Goal: Task Accomplishment & Management: Use online tool/utility

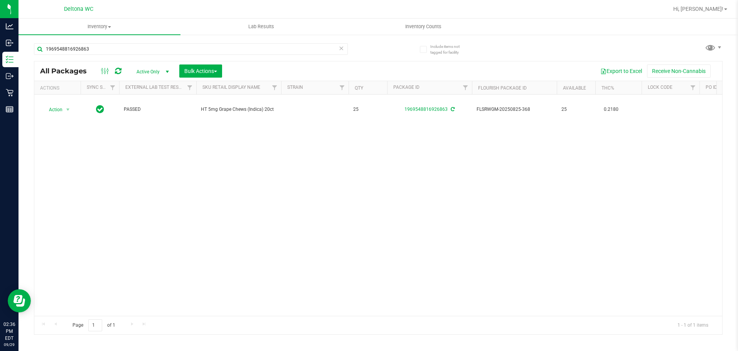
drag, startPoint x: 167, startPoint y: 73, endPoint x: 161, endPoint y: 78, distance: 7.6
click at [166, 73] on span "select" at bounding box center [167, 72] width 6 height 6
click at [157, 118] on li "All" at bounding box center [151, 119] width 42 height 12
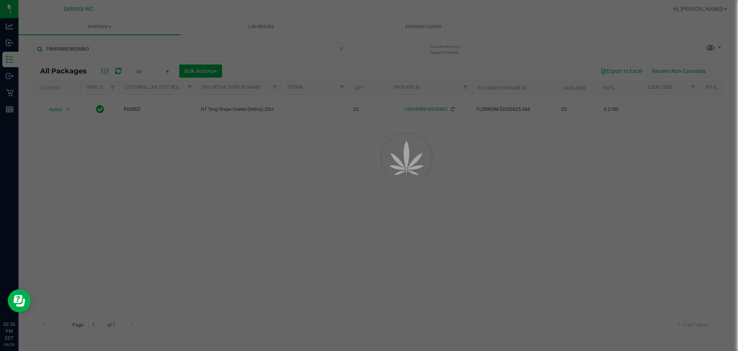
click at [166, 50] on div at bounding box center [369, 175] width 738 height 351
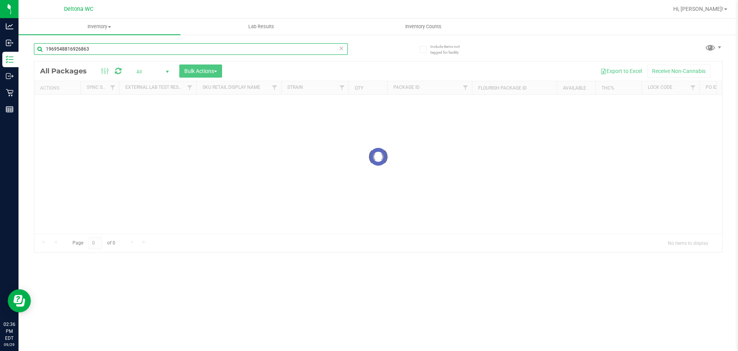
click at [168, 48] on input "1969548816926863" at bounding box center [191, 49] width 314 height 12
type input "jle"
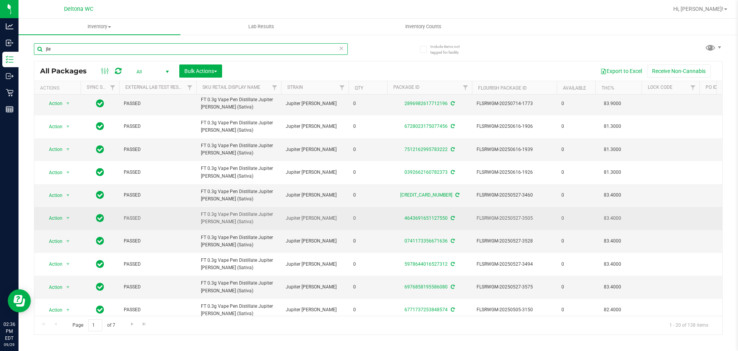
scroll to position [11, 0]
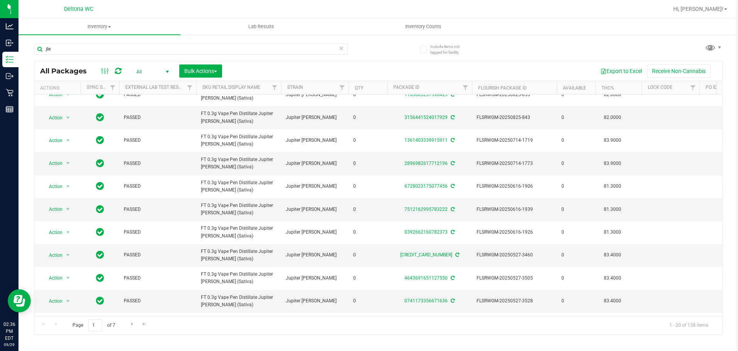
drag, startPoint x: 383, startPoint y: 316, endPoint x: 387, endPoint y: 316, distance: 4.3
click at [387, 316] on div "Page 1 of 7 1 - 20 of 138 items" at bounding box center [378, 325] width 688 height 19
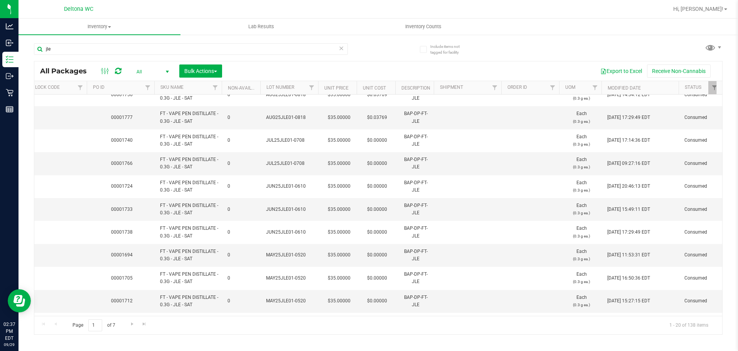
scroll to position [0, 618]
click at [645, 86] on th "Modified Date" at bounding box center [635, 88] width 77 height 14
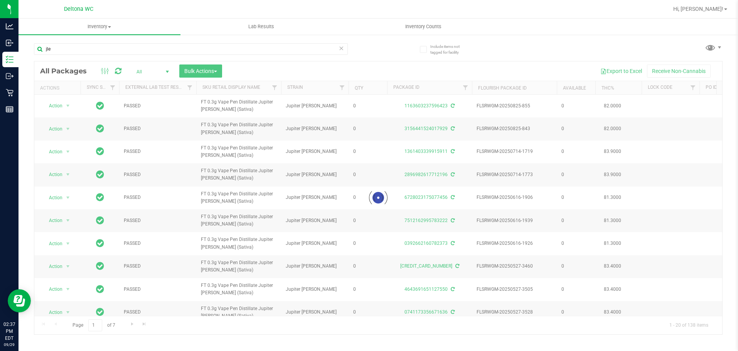
click at [357, 315] on div at bounding box center [378, 197] width 688 height 273
click at [357, 314] on div at bounding box center [378, 197] width 688 height 273
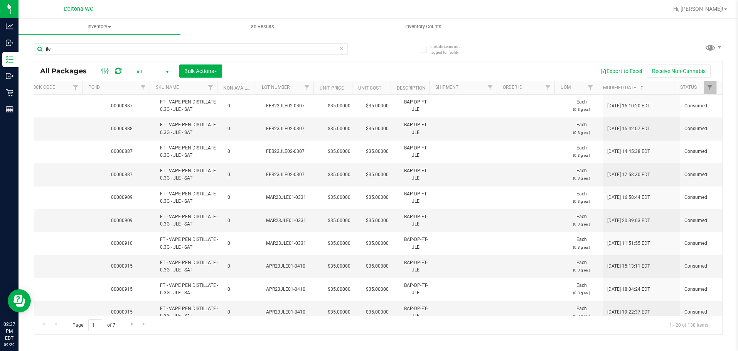
click at [646, 87] on th "Modified Date" at bounding box center [635, 88] width 77 height 14
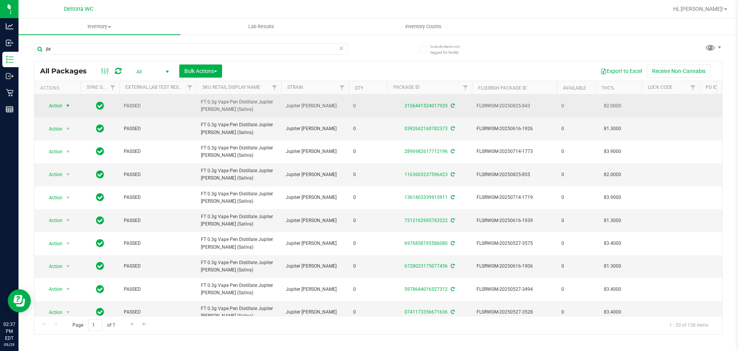
click at [65, 106] on span "select" at bounding box center [68, 106] width 6 height 6
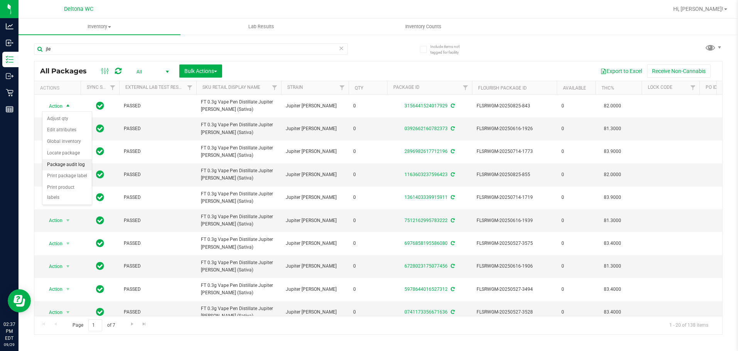
click at [82, 165] on li "Package audit log" at bounding box center [66, 165] width 49 height 12
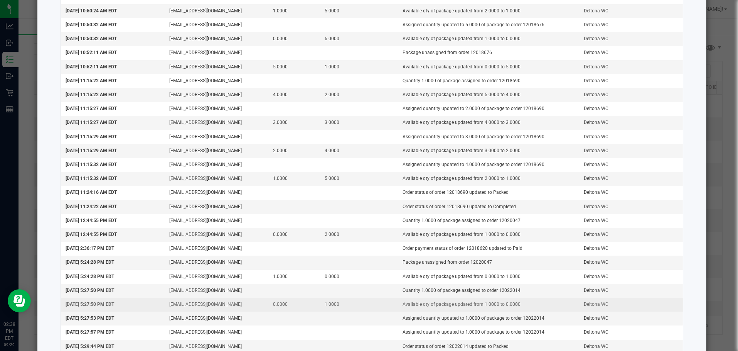
scroll to position [1013, 0]
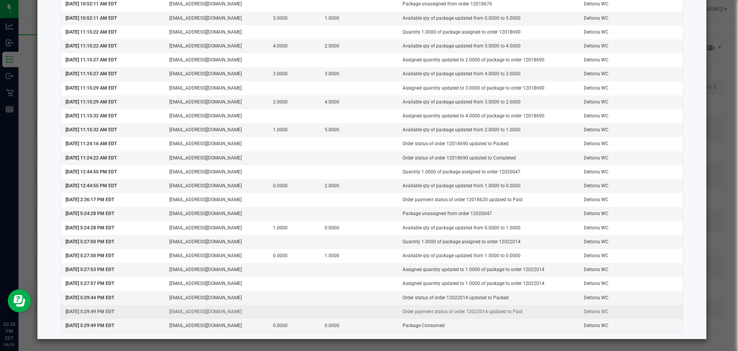
click at [473, 308] on td "Order payment status of order 12022014 updated to Paid" at bounding box center [488, 312] width 181 height 14
copy td "12022014"
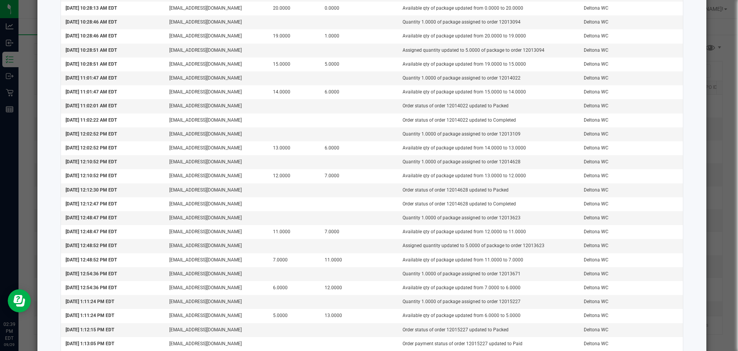
scroll to position [0, 0]
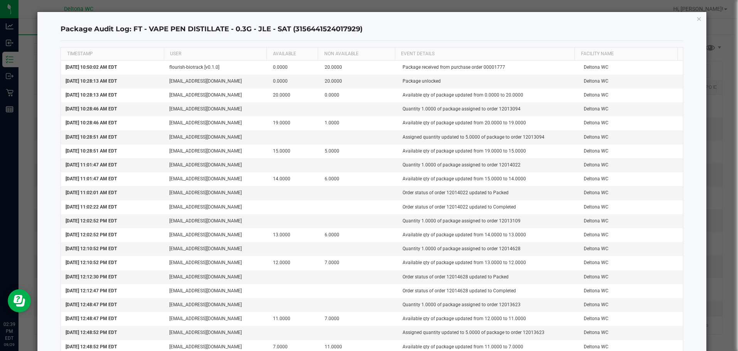
click at [697, 15] on icon "button" at bounding box center [699, 18] width 5 height 9
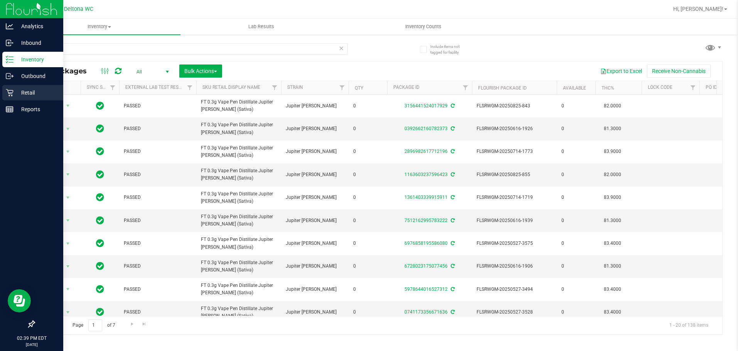
click at [3, 88] on div "Retail" at bounding box center [32, 92] width 61 height 15
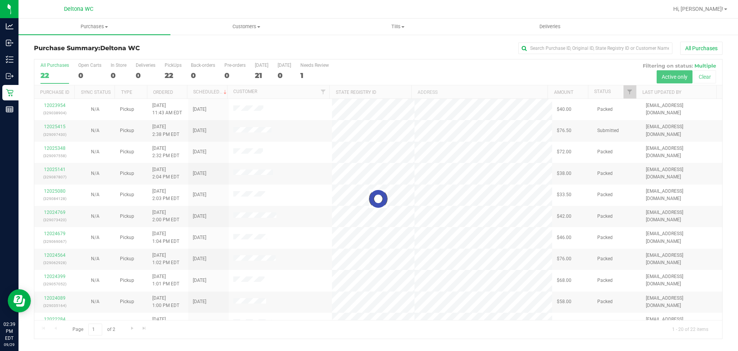
click at [190, 50] on h3 "Purchase Summary: Deltona WC" at bounding box center [149, 48] width 230 height 7
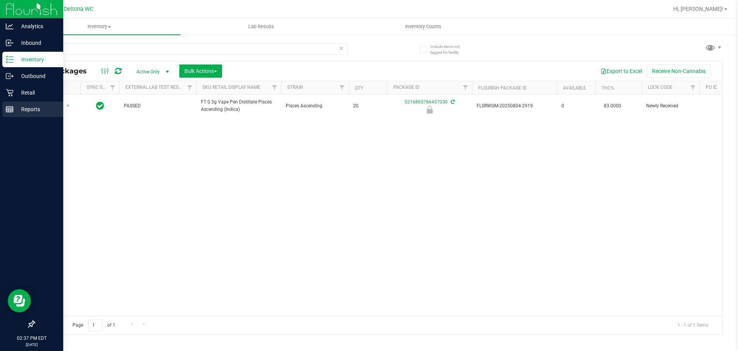
click at [10, 106] on icon at bounding box center [10, 109] width 8 height 8
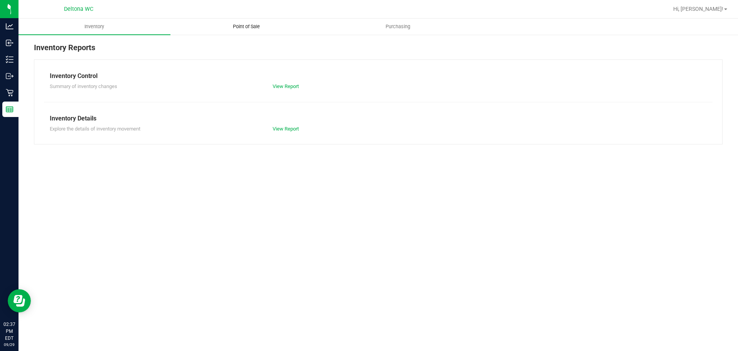
click at [238, 22] on uib-tab-heading "Point of Sale" at bounding box center [246, 26] width 151 height 15
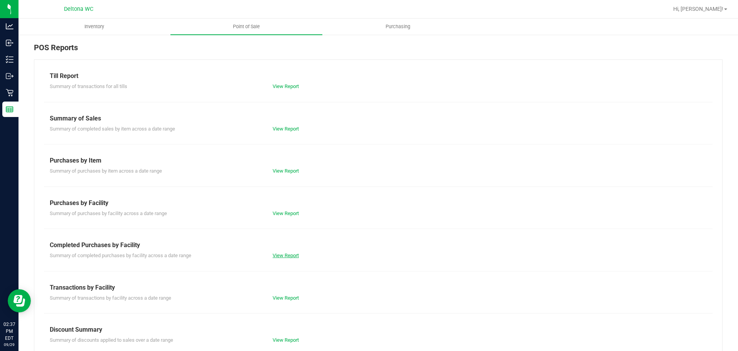
click at [289, 256] on link "View Report" at bounding box center [286, 255] width 26 height 6
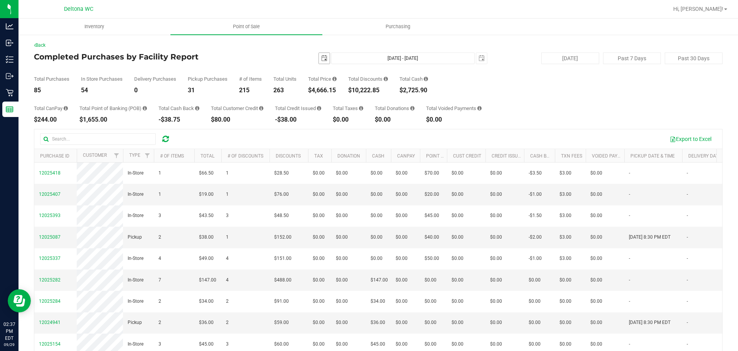
click at [319, 54] on span "select" at bounding box center [324, 58] width 11 height 11
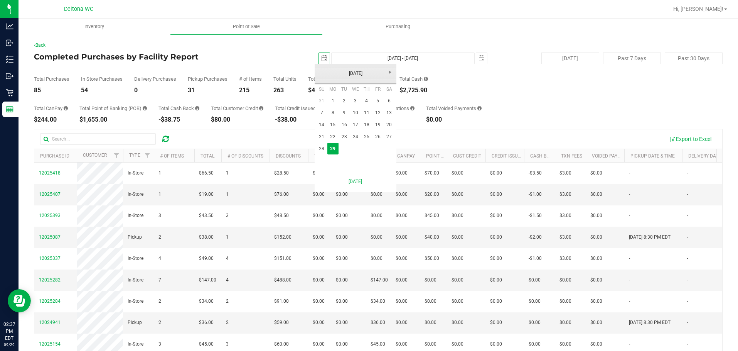
scroll to position [0, 19]
click at [319, 152] on link "28" at bounding box center [321, 149] width 11 height 12
type input "2025-09-28"
type input "Sep 28, 2025 - Sep 29, 2025"
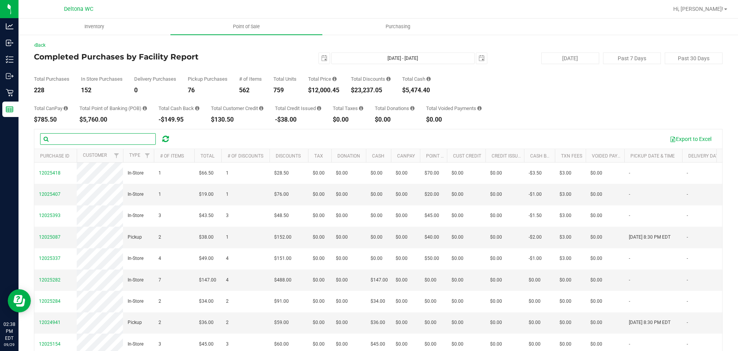
click at [97, 136] on input "text" at bounding box center [98, 139] width 116 height 12
paste input "12022014"
type input "12022014"
click at [167, 139] on icon at bounding box center [165, 139] width 7 height 8
click at [126, 141] on input "text" at bounding box center [98, 139] width 116 height 12
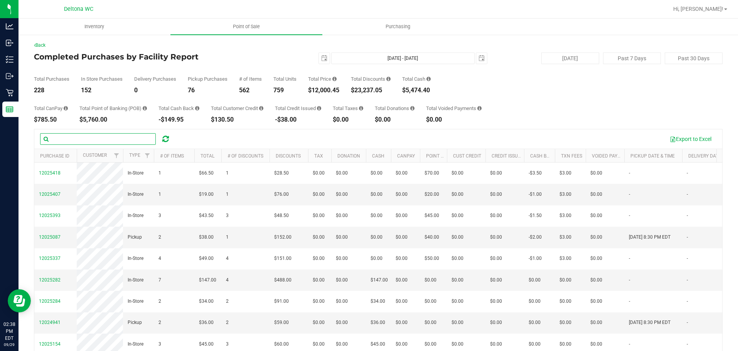
paste input "12022014"
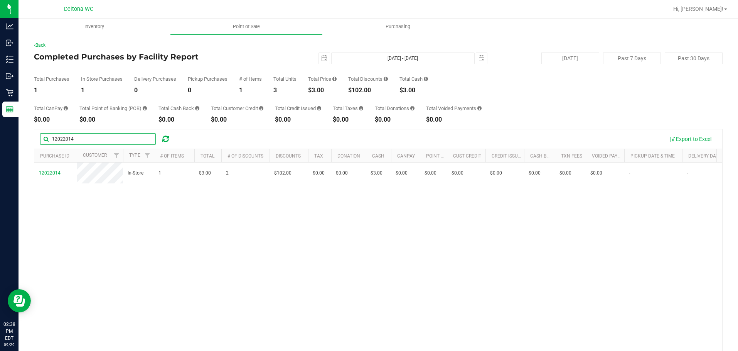
type input "12022014"
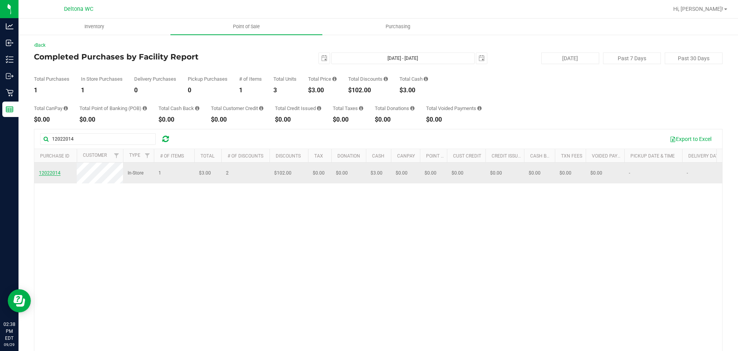
click at [57, 176] on span "12022014" at bounding box center [50, 172] width 22 height 5
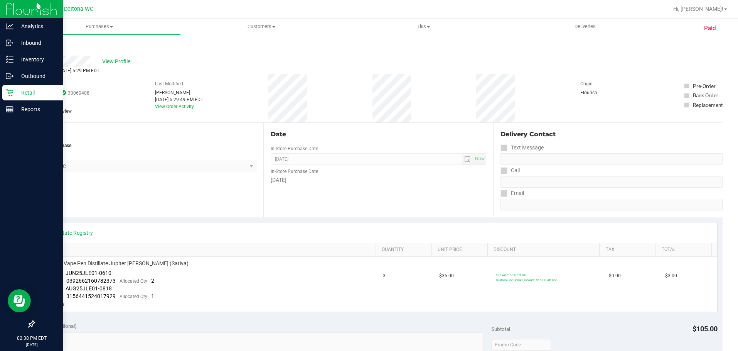
click at [8, 96] on icon at bounding box center [10, 93] width 8 height 8
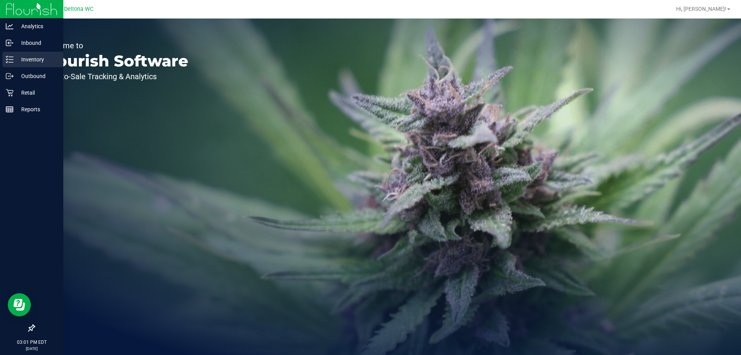
click at [26, 64] on div "Inventory" at bounding box center [32, 59] width 61 height 15
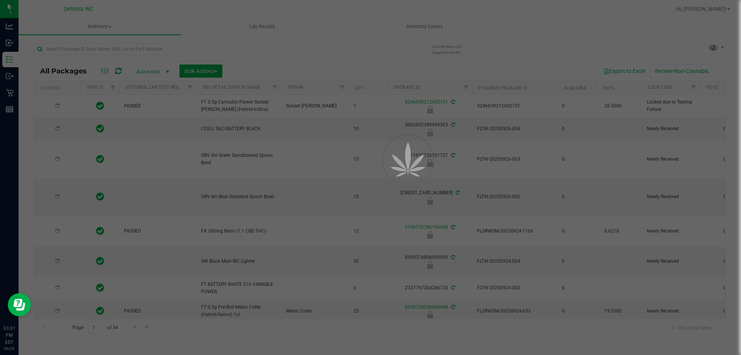
click at [208, 45] on div at bounding box center [370, 177] width 741 height 355
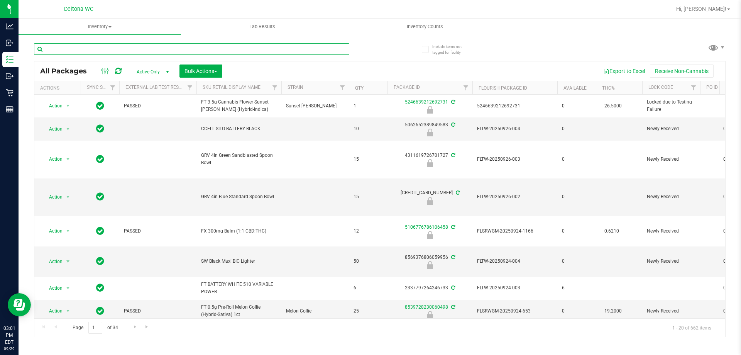
click at [209, 49] on input "text" at bounding box center [191, 49] width 315 height 12
type input "W-JUL25PKT02-0709"
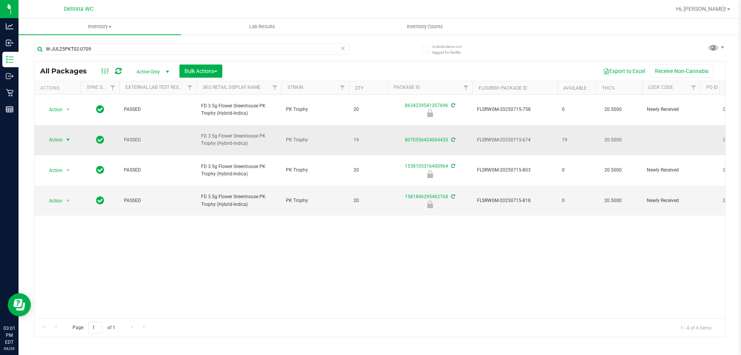
click at [61, 134] on span "Action" at bounding box center [52, 139] width 21 height 11
click at [75, 142] on li "Adjust qty" at bounding box center [72, 142] width 60 height 12
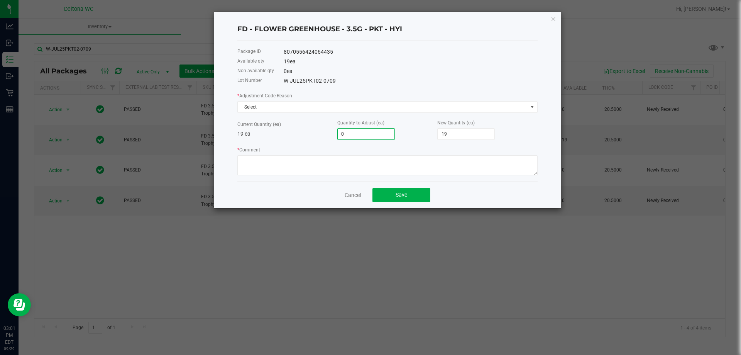
type input "1"
type input "20"
type input "1"
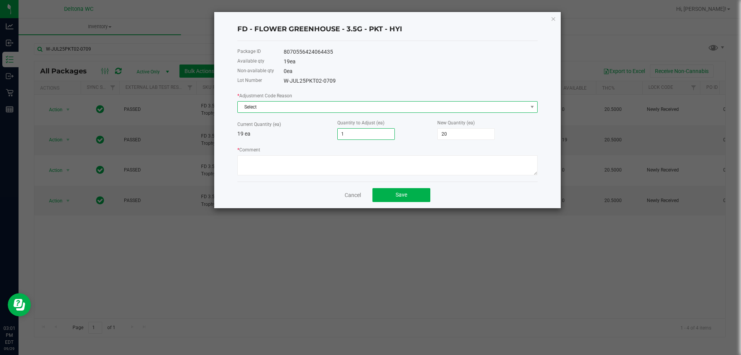
click at [316, 105] on span "Select" at bounding box center [383, 106] width 290 height 11
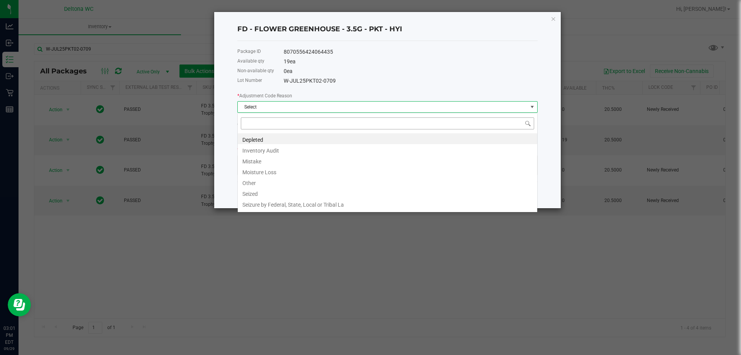
scroll to position [12, 300]
click at [274, 150] on li "Inventory Audit" at bounding box center [387, 149] width 299 height 11
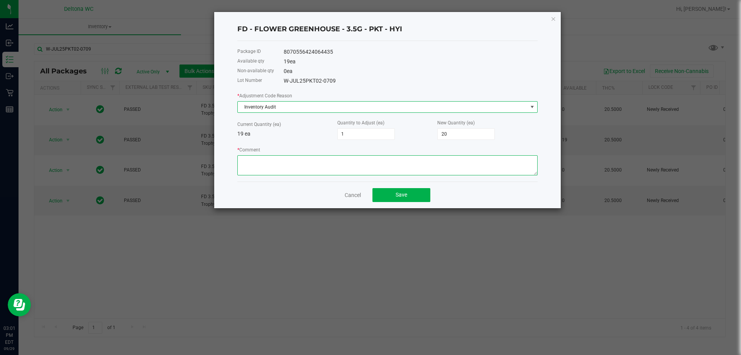
click at [280, 161] on textarea "* Comment" at bounding box center [387, 165] width 300 height 20
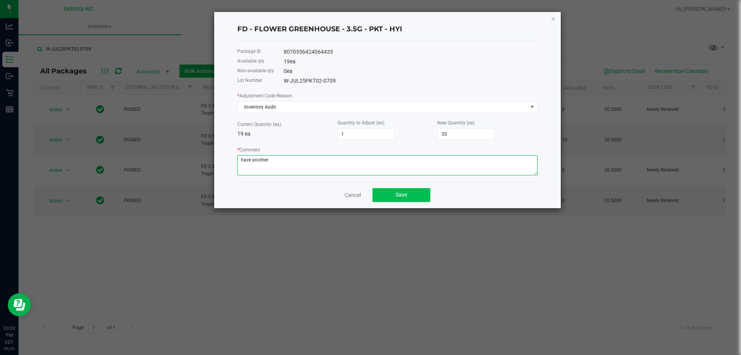
type textarea "have another"
click at [409, 190] on button "Save" at bounding box center [401, 195] width 58 height 14
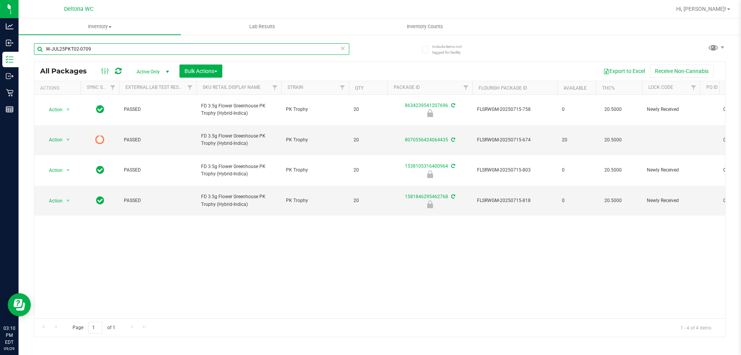
click at [103, 48] on input "W-JUL25PKT02-0709" at bounding box center [191, 49] width 315 height 12
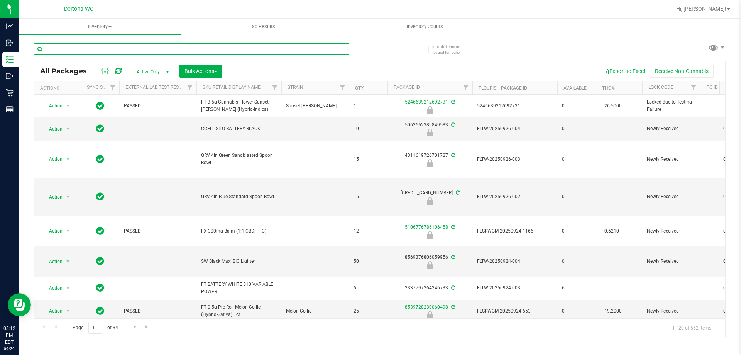
click at [72, 48] on input "text" at bounding box center [191, 49] width 315 height 12
click at [167, 51] on input "text" at bounding box center [191, 49] width 315 height 12
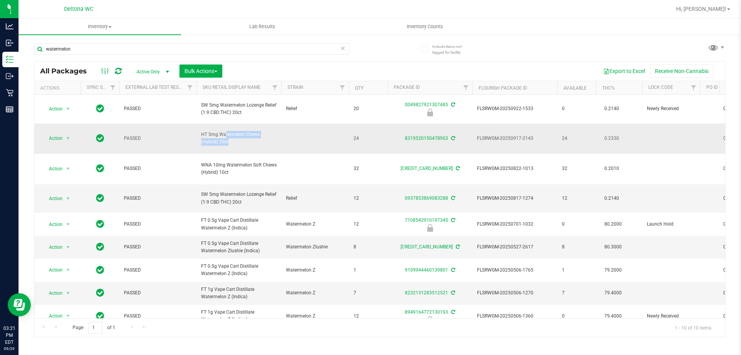
drag, startPoint x: 287, startPoint y: 136, endPoint x: 201, endPoint y: 135, distance: 86.4
click at [201, 135] on tr "Action Action Adjust qty Create package Edit attributes Global inventory Locate…" at bounding box center [684, 138] width 1300 height 30
copy td "HT 5mg Watermelon Chews (Hybrid) 20ct"
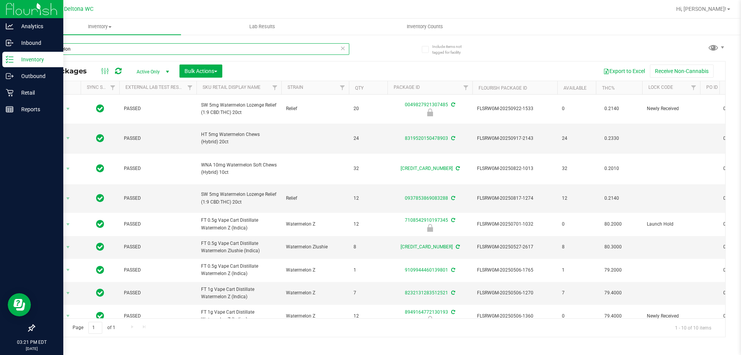
drag, startPoint x: 120, startPoint y: 49, endPoint x: 2, endPoint y: 5, distance: 126.2
click at [2, 5] on div "Analytics Inbound Inventory Outbound Retail Reports 03:21 PM EDT [DATE] 09/29 D…" at bounding box center [370, 177] width 741 height 355
paste input "HT 5mg Watermelon Chews (Hybrid) 20ct"
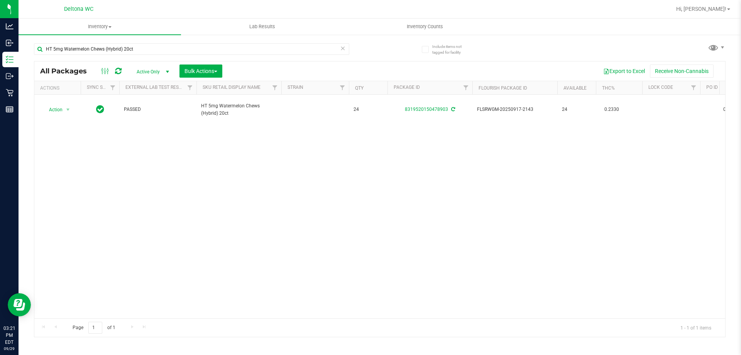
click at [292, 209] on div "Action Action Adjust qty Create package Edit attributes Global inventory Locate…" at bounding box center [379, 206] width 691 height 223
drag, startPoint x: 358, startPoint y: 311, endPoint x: 362, endPoint y: 315, distance: 5.7
click at [361, 314] on div "Action Action Adjust qty Create package Edit attributes Global inventory Locate…" at bounding box center [379, 206] width 691 height 223
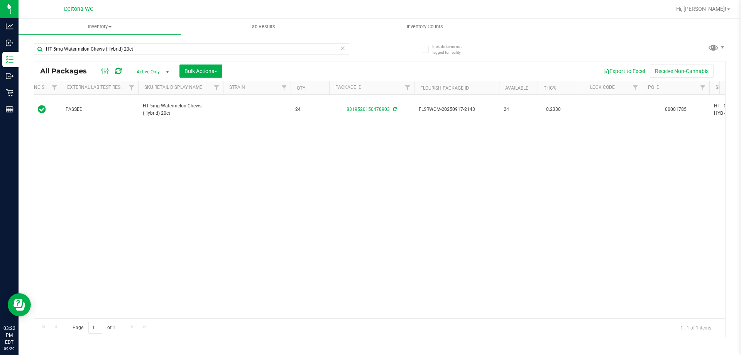
scroll to position [0, 164]
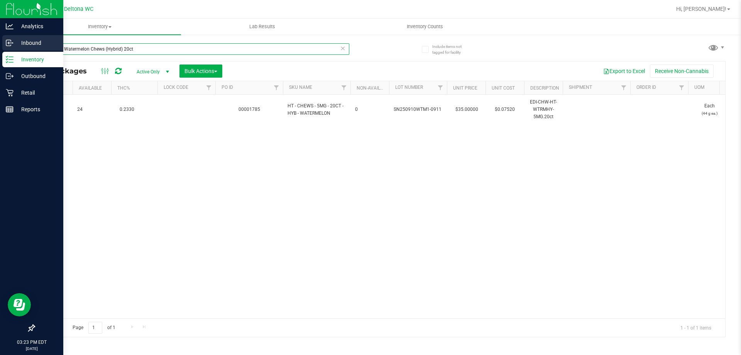
drag, startPoint x: 169, startPoint y: 49, endPoint x: 0, endPoint y: 47, distance: 169.0
click at [0, 47] on div "Analytics Inbound Inventory Outbound Retail Reports 03:23 PM EDT [DATE] 09/29 D…" at bounding box center [370, 177] width 741 height 355
type input "grape"
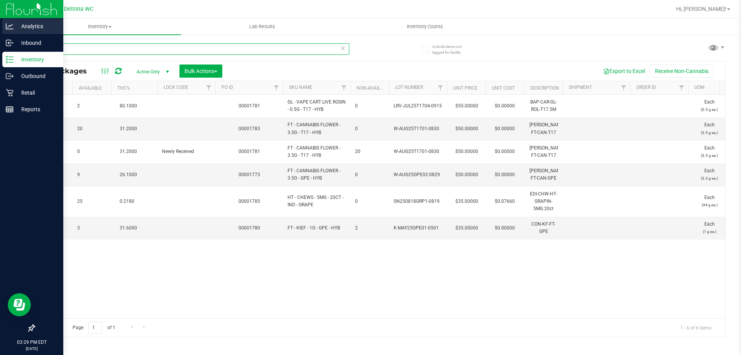
drag, startPoint x: 46, startPoint y: 49, endPoint x: 4, endPoint y: 19, distance: 51.1
click at [0, 20] on div "Analytics Inbound Inventory Outbound Retail Reports 03:29 PM EDT [DATE] 09/29 D…" at bounding box center [370, 177] width 741 height 355
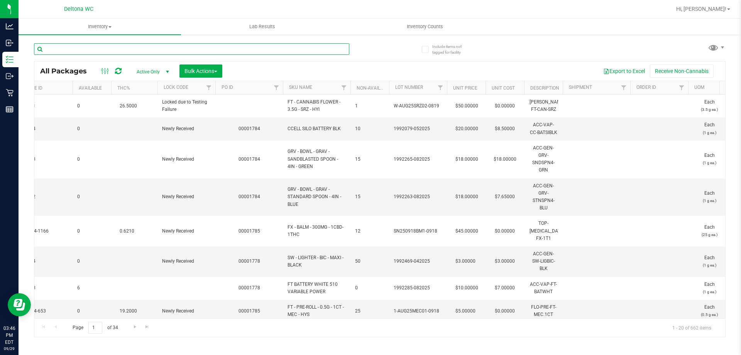
click at [68, 52] on input "text" at bounding box center [191, 49] width 315 height 12
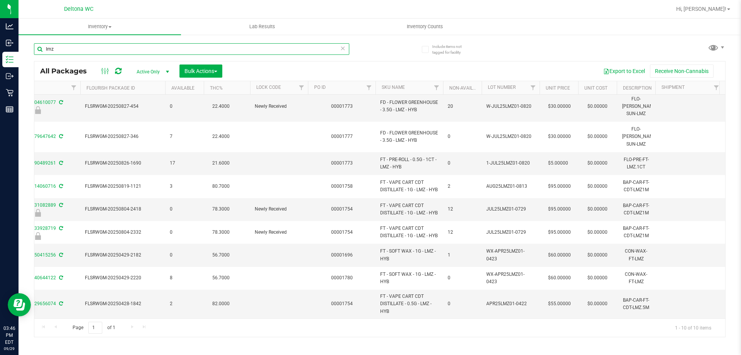
scroll to position [0, 352]
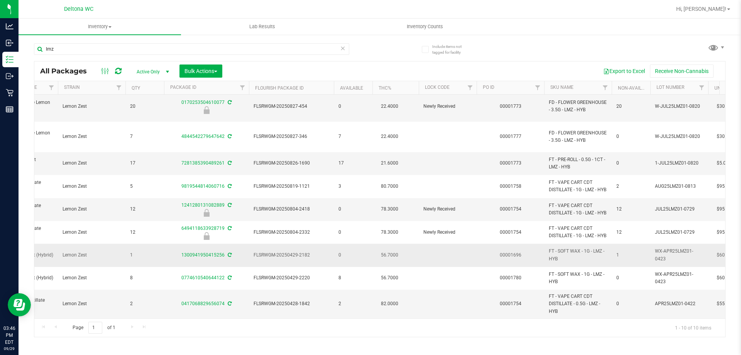
drag, startPoint x: 574, startPoint y: 258, endPoint x: 558, endPoint y: 256, distance: 16.3
click at [558, 256] on td "FT - SOFT WAX - 1G - LMZ - HYB" at bounding box center [578, 254] width 68 height 23
copy span "FT - SOFT WAX - 1G - LMZ - HYB"
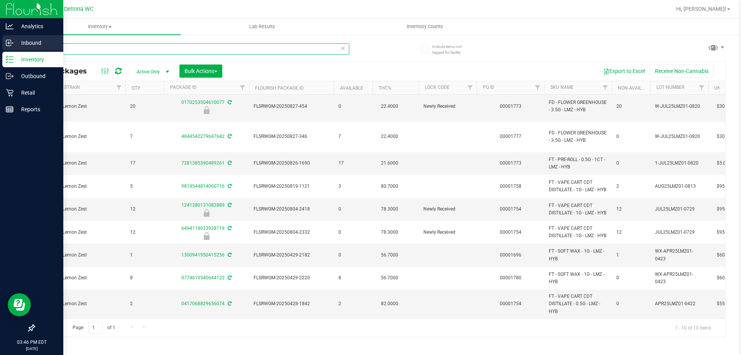
drag, startPoint x: 86, startPoint y: 44, endPoint x: 2, endPoint y: 40, distance: 83.8
click at [2, 40] on div "Analytics Inbound Inventory Outbound Retail Reports 03:46 PM EDT [DATE] 09/29 D…" at bounding box center [370, 177] width 741 height 355
paste input "FT - SOFT WAX - 1G - LMZ - HYB"
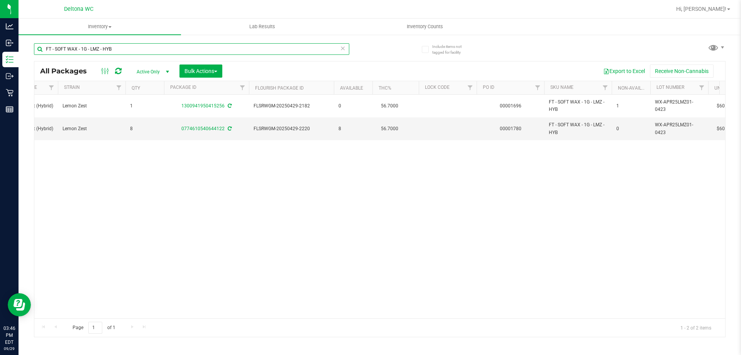
scroll to position [0, 213]
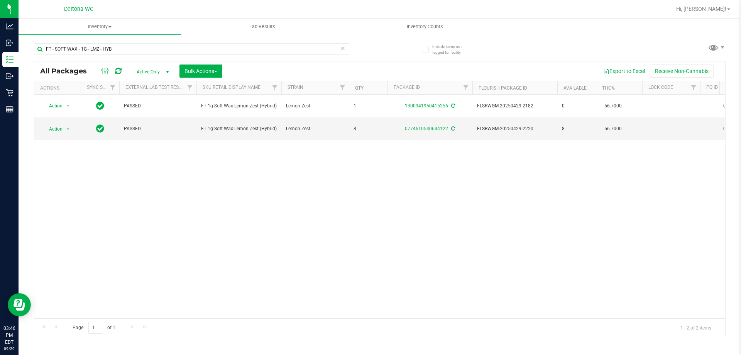
click at [233, 246] on div "Action Action Adjust qty Create package Edit attributes Global inventory Locate…" at bounding box center [379, 206] width 691 height 223
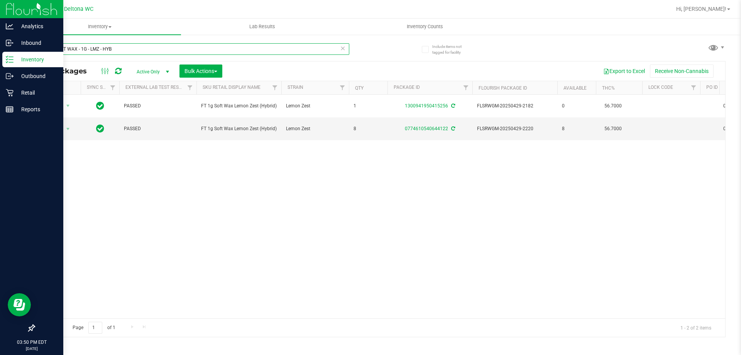
drag, startPoint x: 122, startPoint y: 49, endPoint x: 0, endPoint y: 2, distance: 130.7
click at [0, 3] on div "Analytics Inbound Inventory Outbound Retail Reports 03:50 PM EDT [DATE] 09/29 D…" at bounding box center [370, 177] width 741 height 355
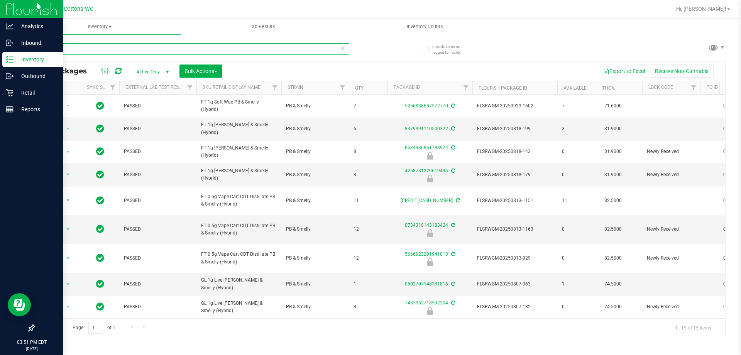
type input "p"
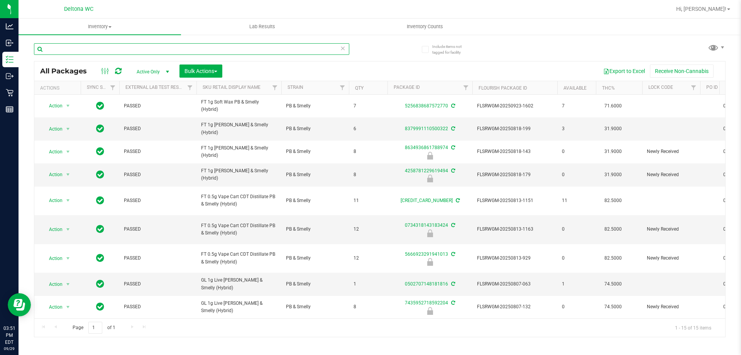
click at [108, 52] on input "text" at bounding box center [191, 49] width 315 height 12
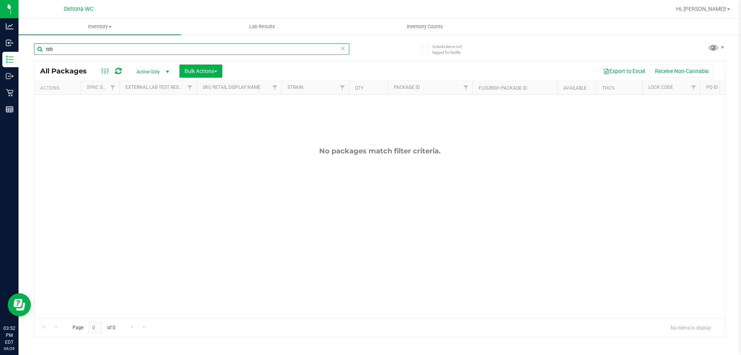
type input "rpb"
drag, startPoint x: 237, startPoint y: 51, endPoint x: 0, endPoint y: -19, distance: 247.1
click at [0, 0] on html "Analytics Inbound Inventory Outbound Retail Reports 03:52 PM EDT [DATE] 09/29 D…" at bounding box center [370, 177] width 741 height 355
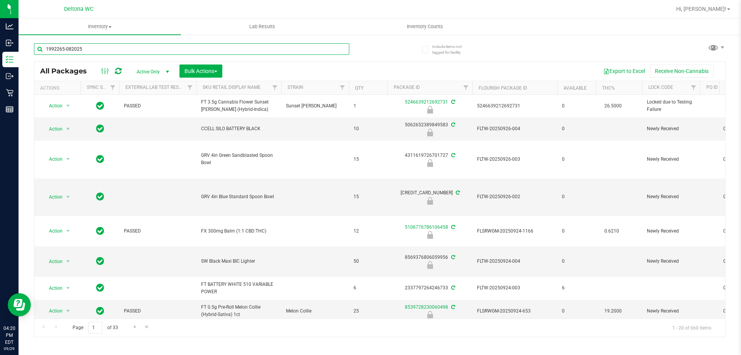
type input "1992265-082025"
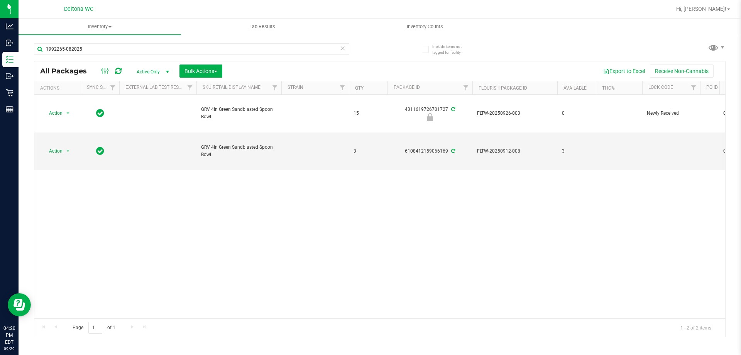
click at [406, 270] on div "Action Action Edit attributes Global inventory Locate package Package audit log…" at bounding box center [379, 206] width 691 height 223
